Goal: Task Accomplishment & Management: Use online tool/utility

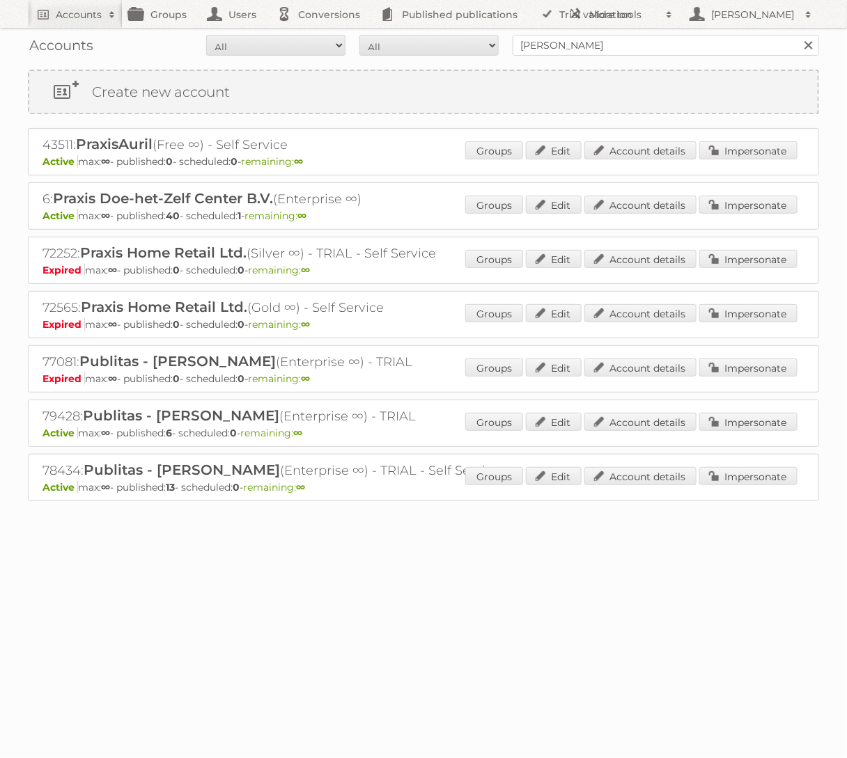
type input "Kruidvat"
click at [797, 35] on input "Search" at bounding box center [807, 45] width 21 height 21
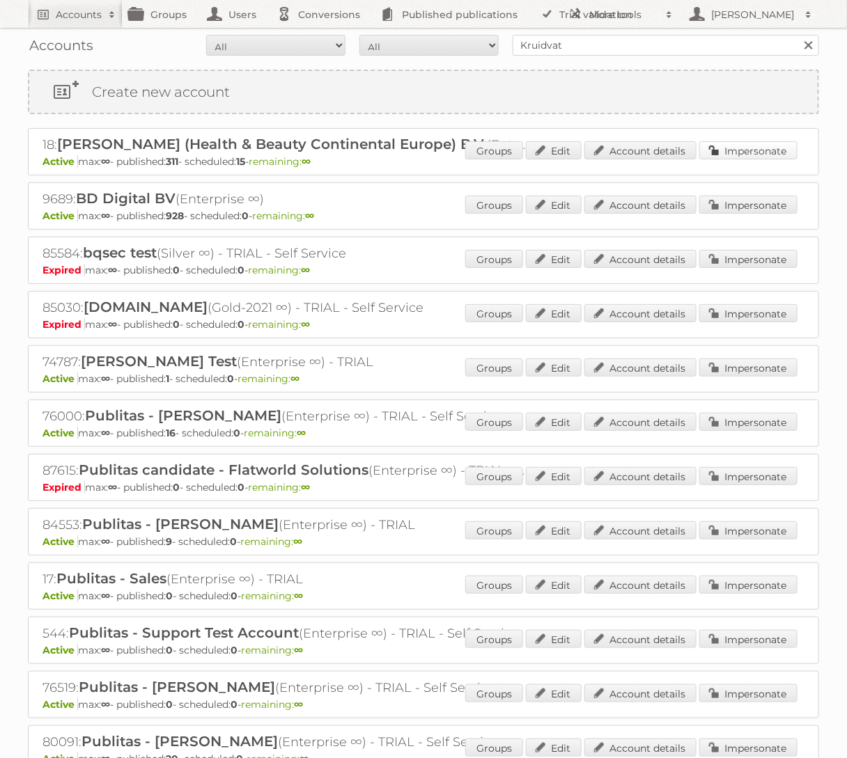
click at [740, 146] on link "Impersonate" at bounding box center [748, 150] width 98 height 18
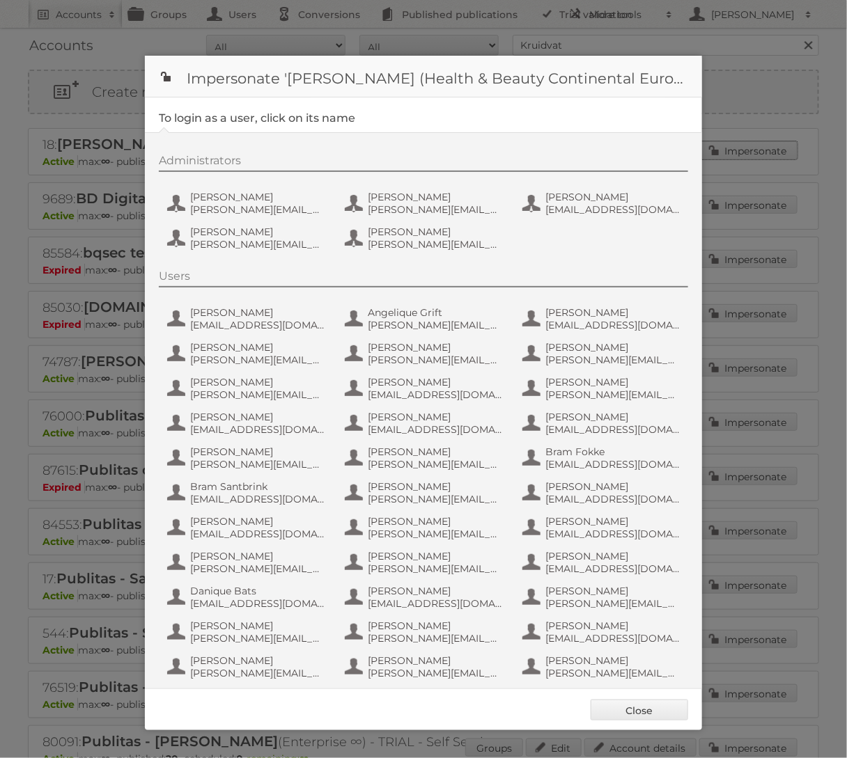
scroll to position [635, 0]
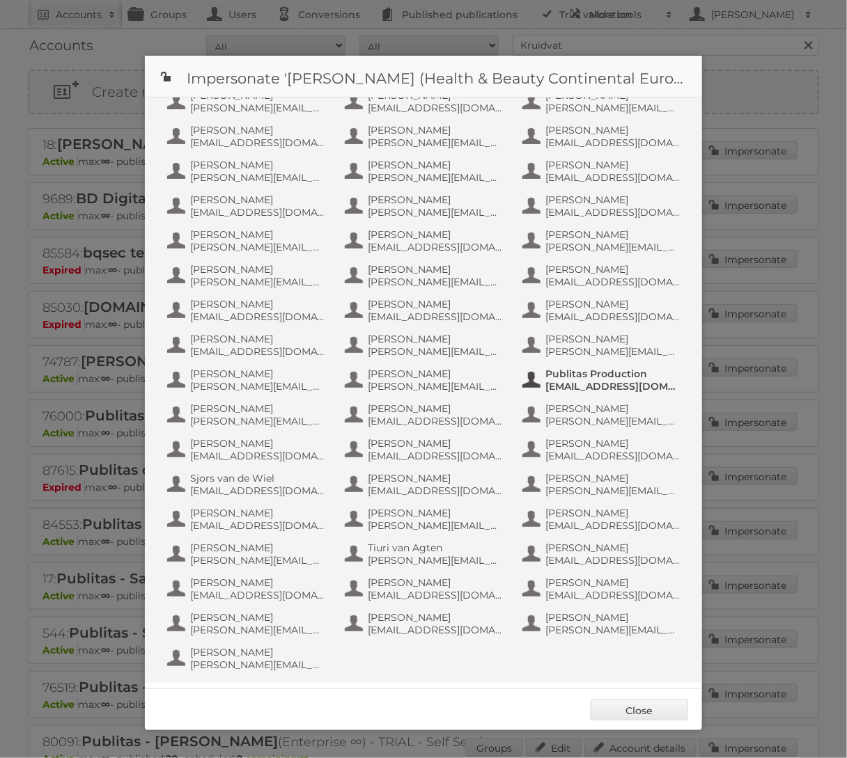
click at [595, 388] on span "info+aswatson-production@publitas.com" at bounding box center [612, 386] width 135 height 13
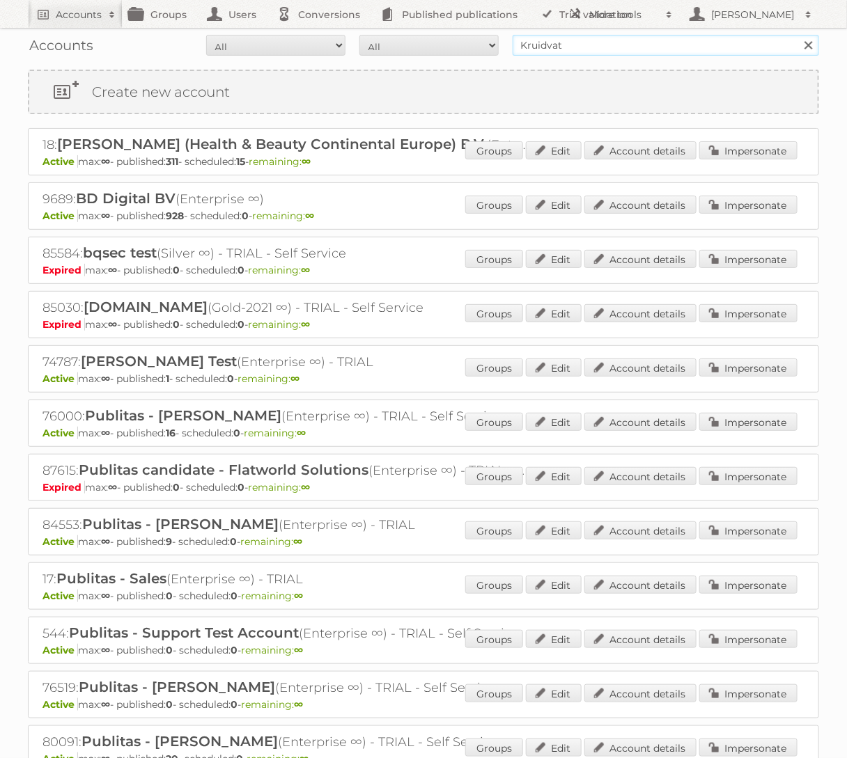
click at [551, 40] on input "Kruidvat" at bounding box center [666, 45] width 306 height 21
type input "Bauhaus"
click at [797, 35] on input "Search" at bounding box center [807, 45] width 21 height 21
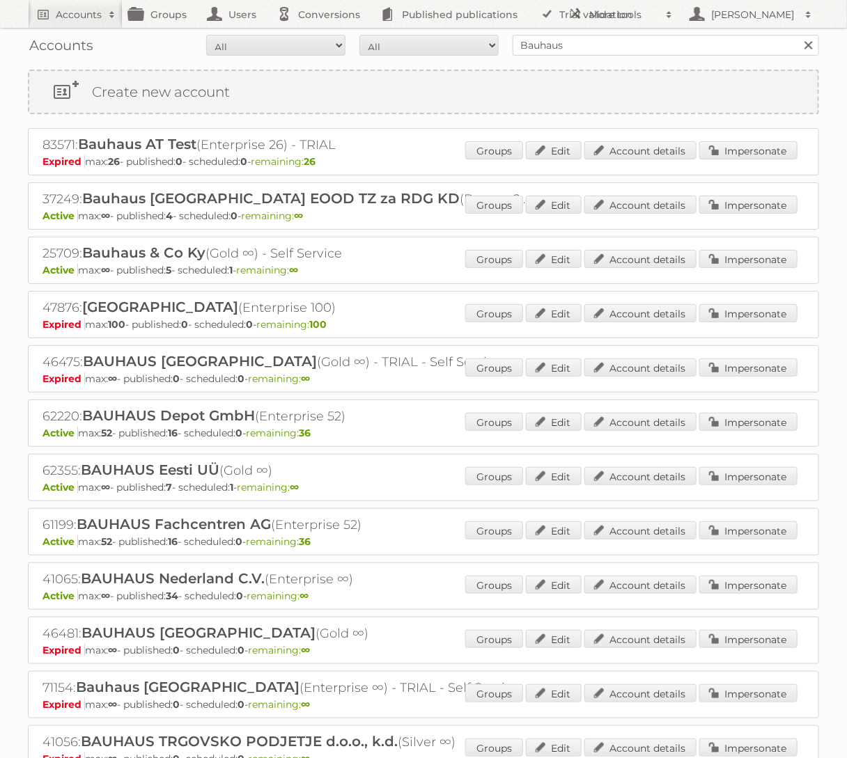
click at [767, 570] on div "41065: BAUHAUS Nederland C.V. (Enterprise ∞) Active max: ∞ - published: 34 - sc…" at bounding box center [423, 586] width 791 height 47
click at [757, 580] on link "Impersonate" at bounding box center [748, 585] width 98 height 18
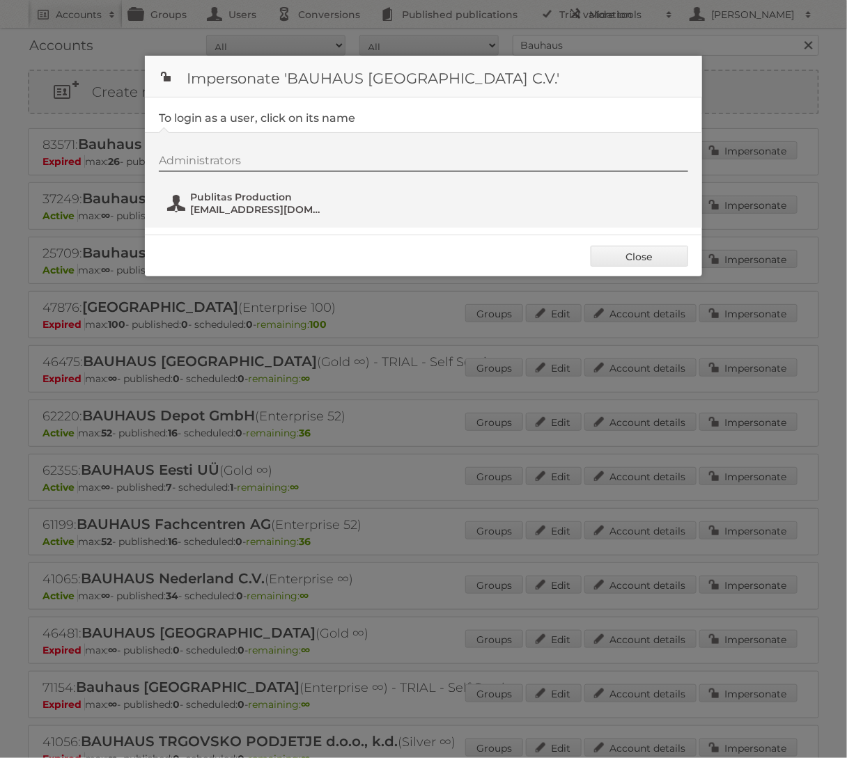
click at [252, 209] on span "[EMAIL_ADDRESS][DOMAIN_NAME]" at bounding box center [257, 209] width 135 height 13
